Goal: Communication & Community: Answer question/provide support

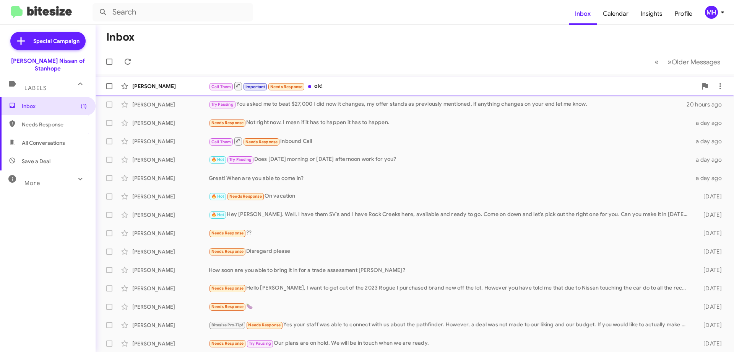
click at [360, 84] on div "Call Them Important Needs Response ok!" at bounding box center [453, 86] width 489 height 10
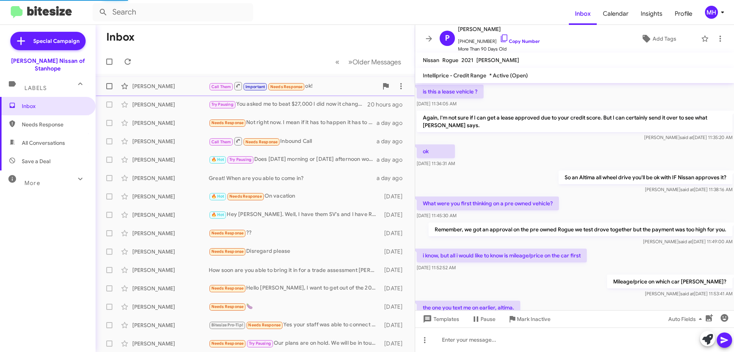
scroll to position [347, 0]
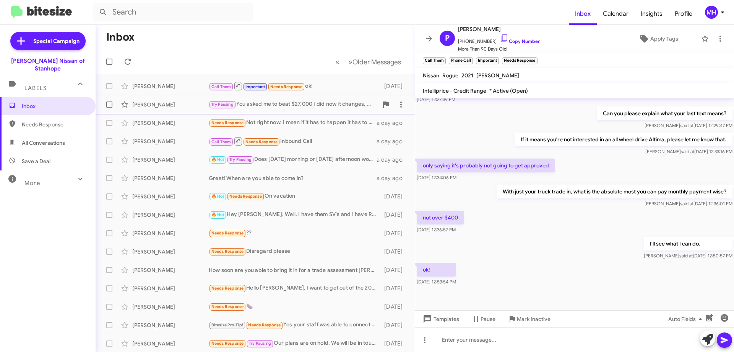
click at [337, 101] on div "Try Pausing You asked me to beat $27,000 I did now it changes, my offer stands …" at bounding box center [293, 104] width 169 height 9
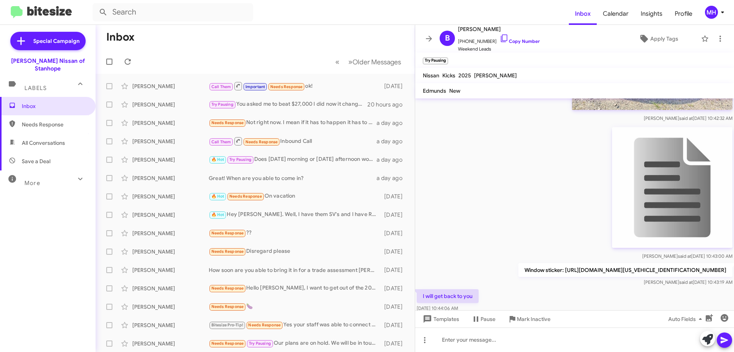
scroll to position [791, 0]
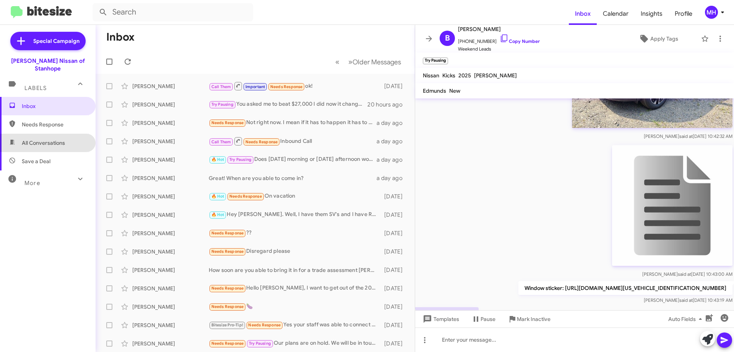
click at [58, 139] on span "All Conversations" at bounding box center [43, 143] width 43 height 8
type input "in:all-conversations"
